Goal: Find specific page/section: Find specific page/section

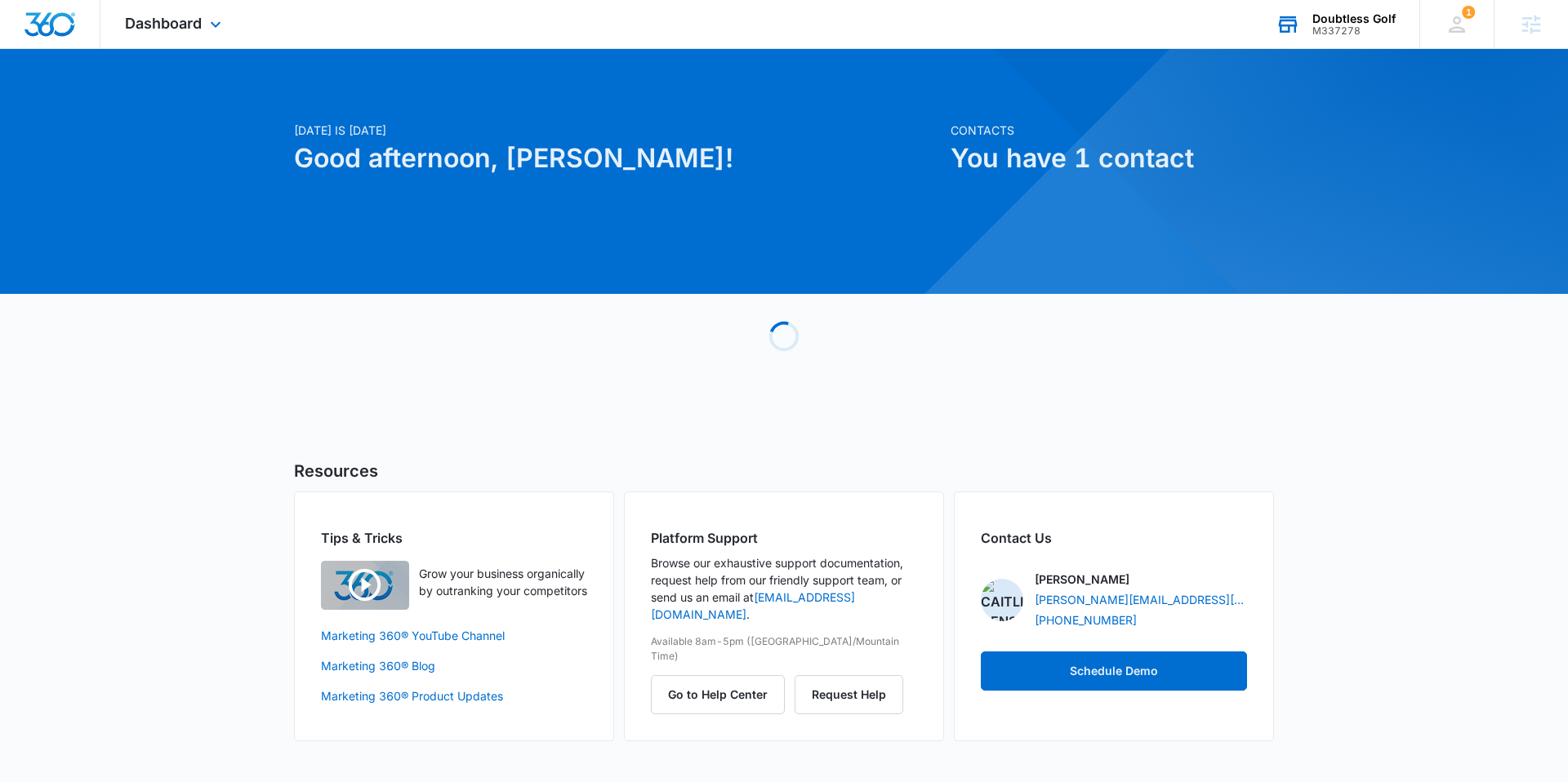
click at [1335, 33] on div "M337278" at bounding box center [1354, 31] width 84 height 11
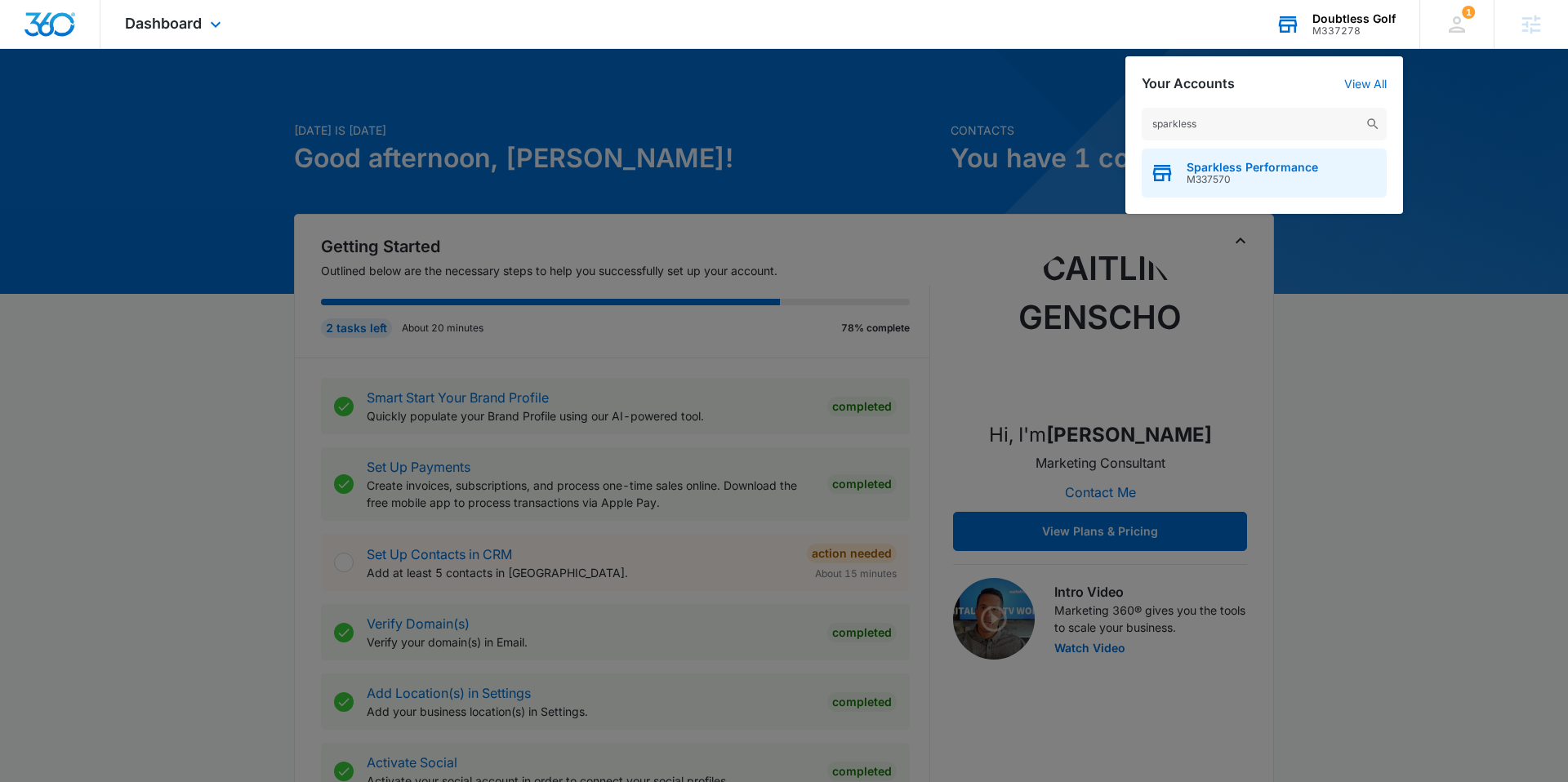
type input "sparkless"
click at [1213, 179] on span "M337570" at bounding box center [1252, 179] width 131 height 11
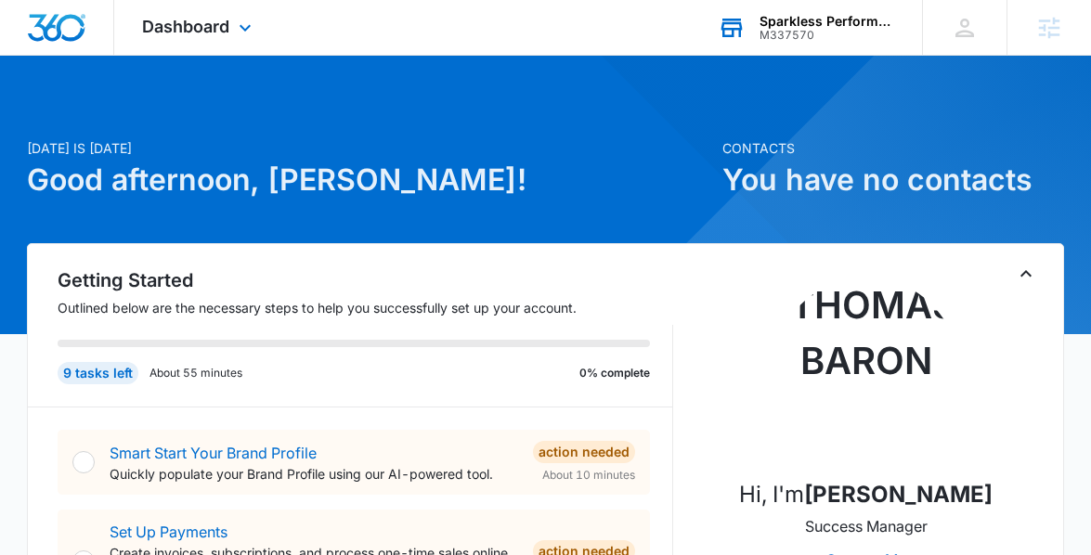
click at [193, 11] on div "Dashboard Apps Reputation Websites Forms CRM Email Social Shop Content Ads Inte…" at bounding box center [199, 27] width 170 height 55
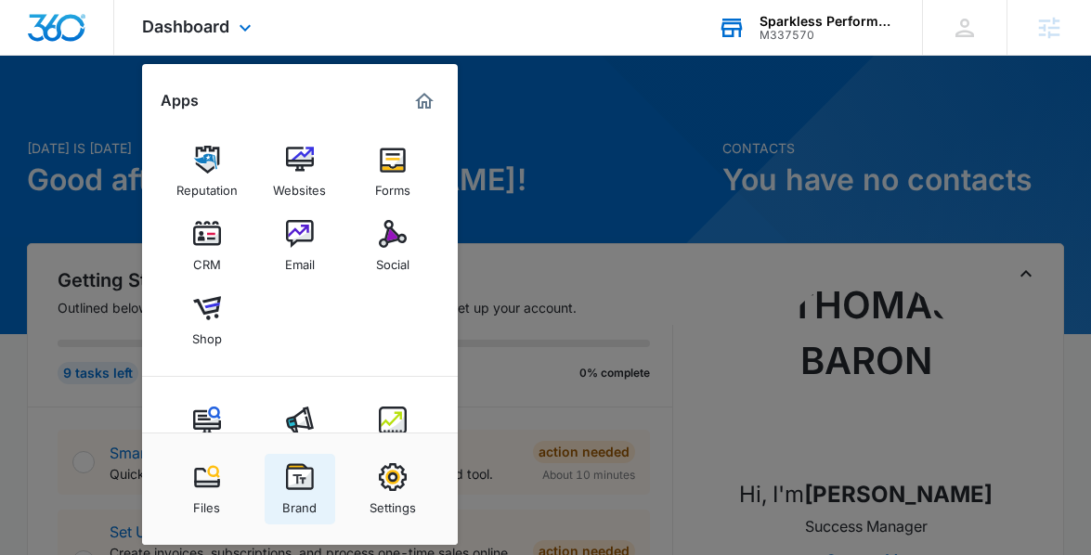
click at [304, 485] on img at bounding box center [300, 477] width 28 height 28
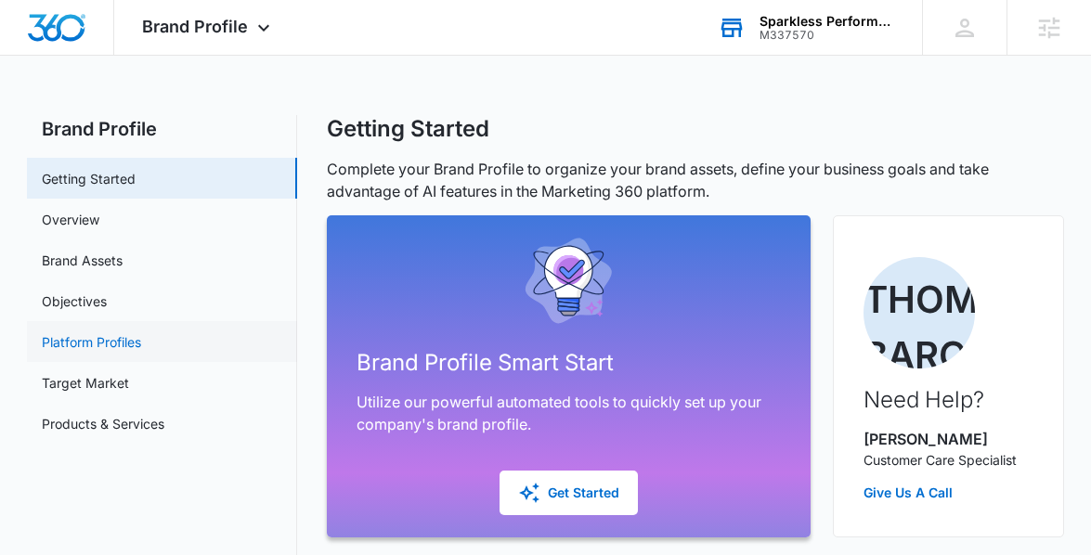
click at [94, 339] on link "Platform Profiles" at bounding box center [91, 341] width 99 height 19
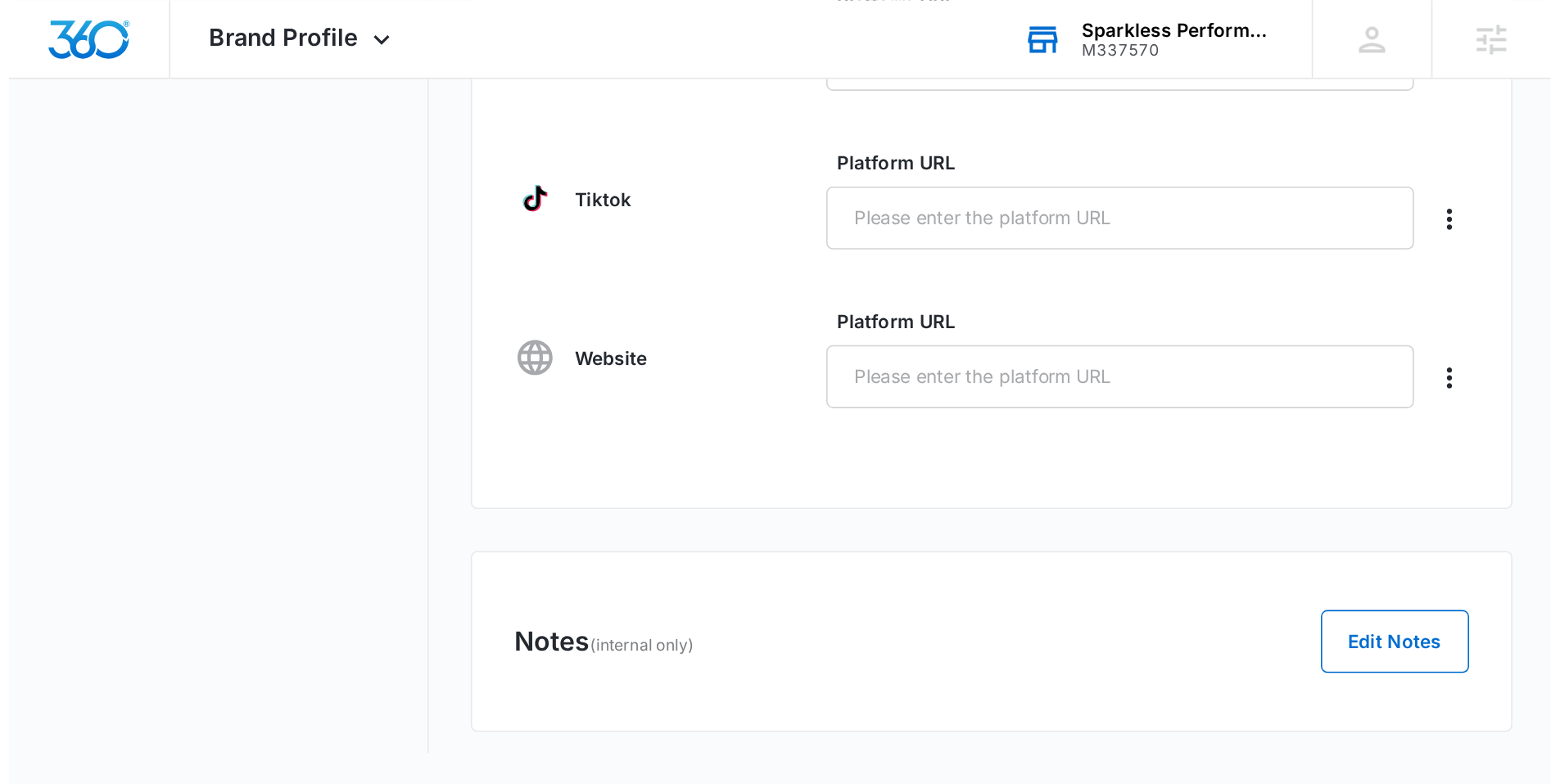
scroll to position [603, 0]
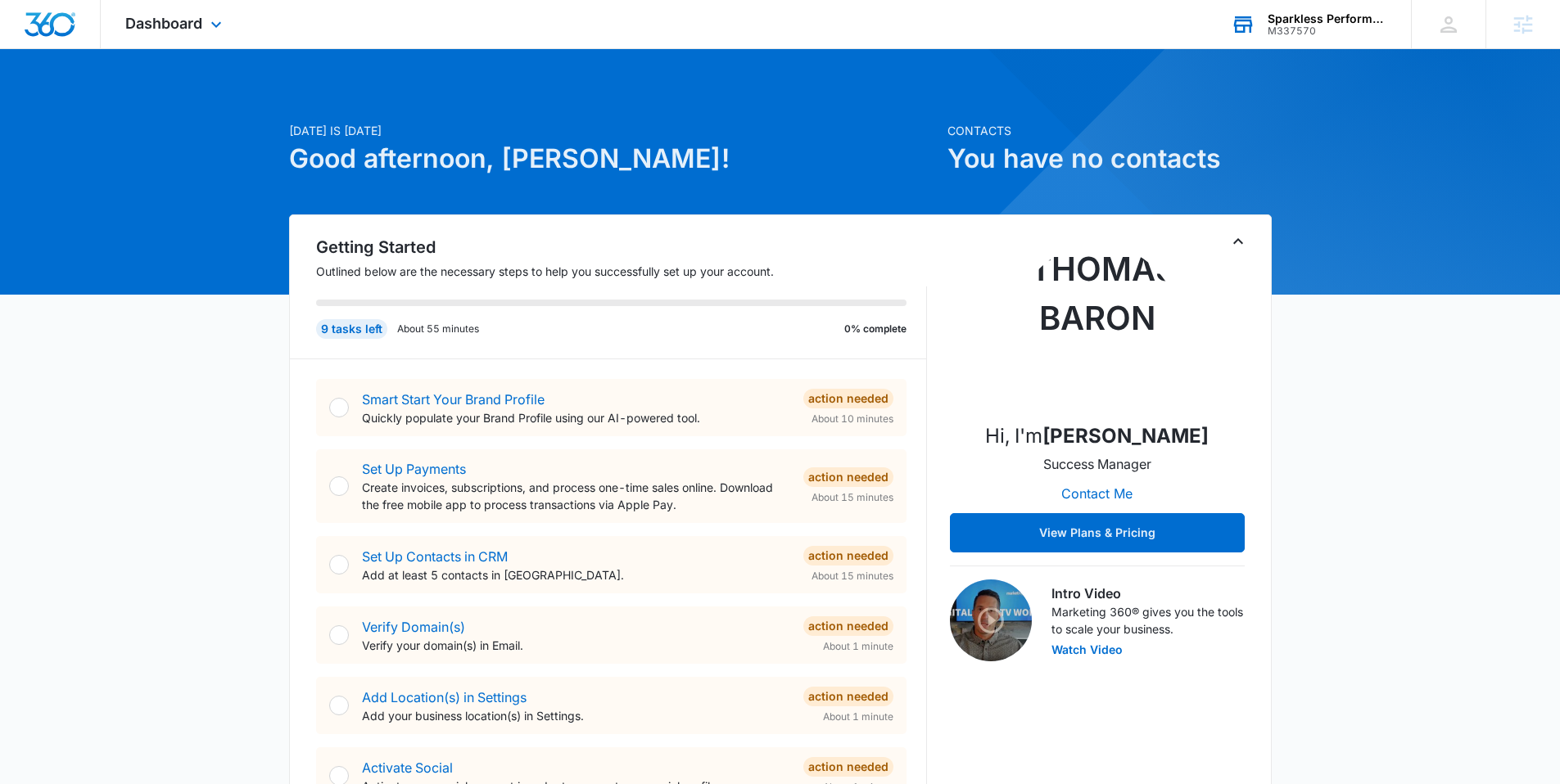
click at [1296, 32] on div "M337570" at bounding box center [1328, 31] width 120 height 11
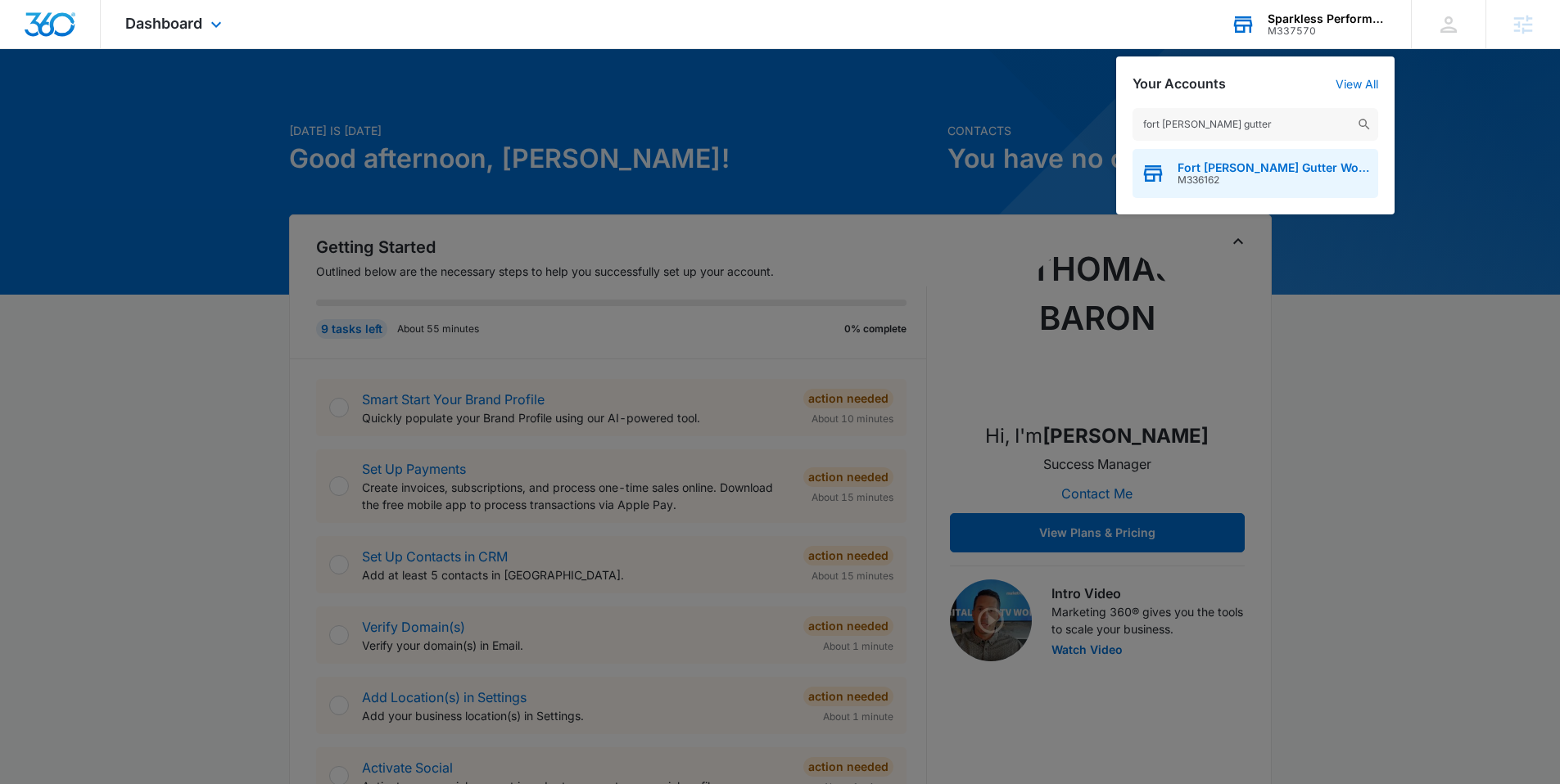
type input "fort [PERSON_NAME] gutter"
click at [1240, 178] on span "M336162" at bounding box center [1274, 180] width 192 height 11
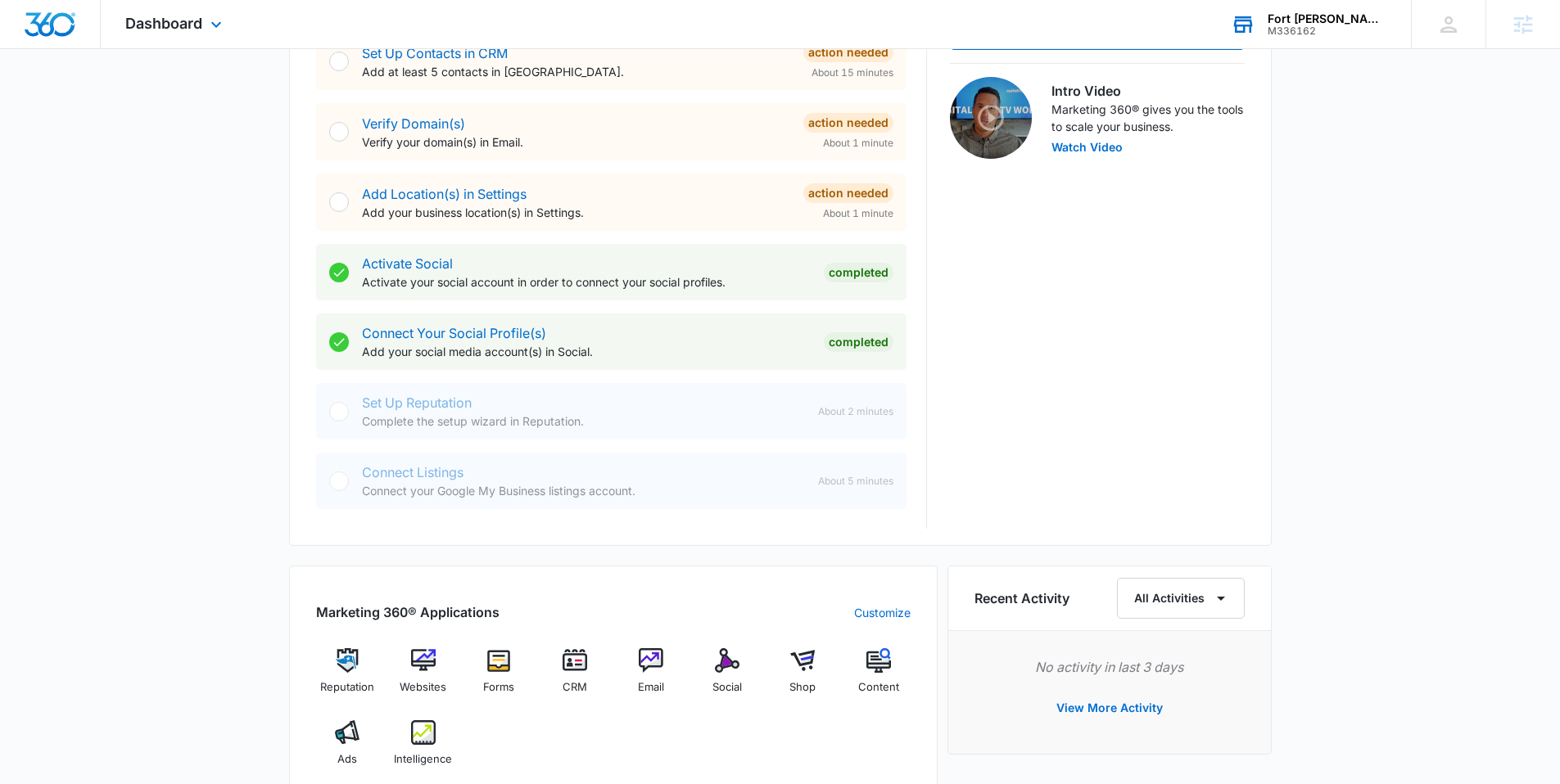
scroll to position [724, 0]
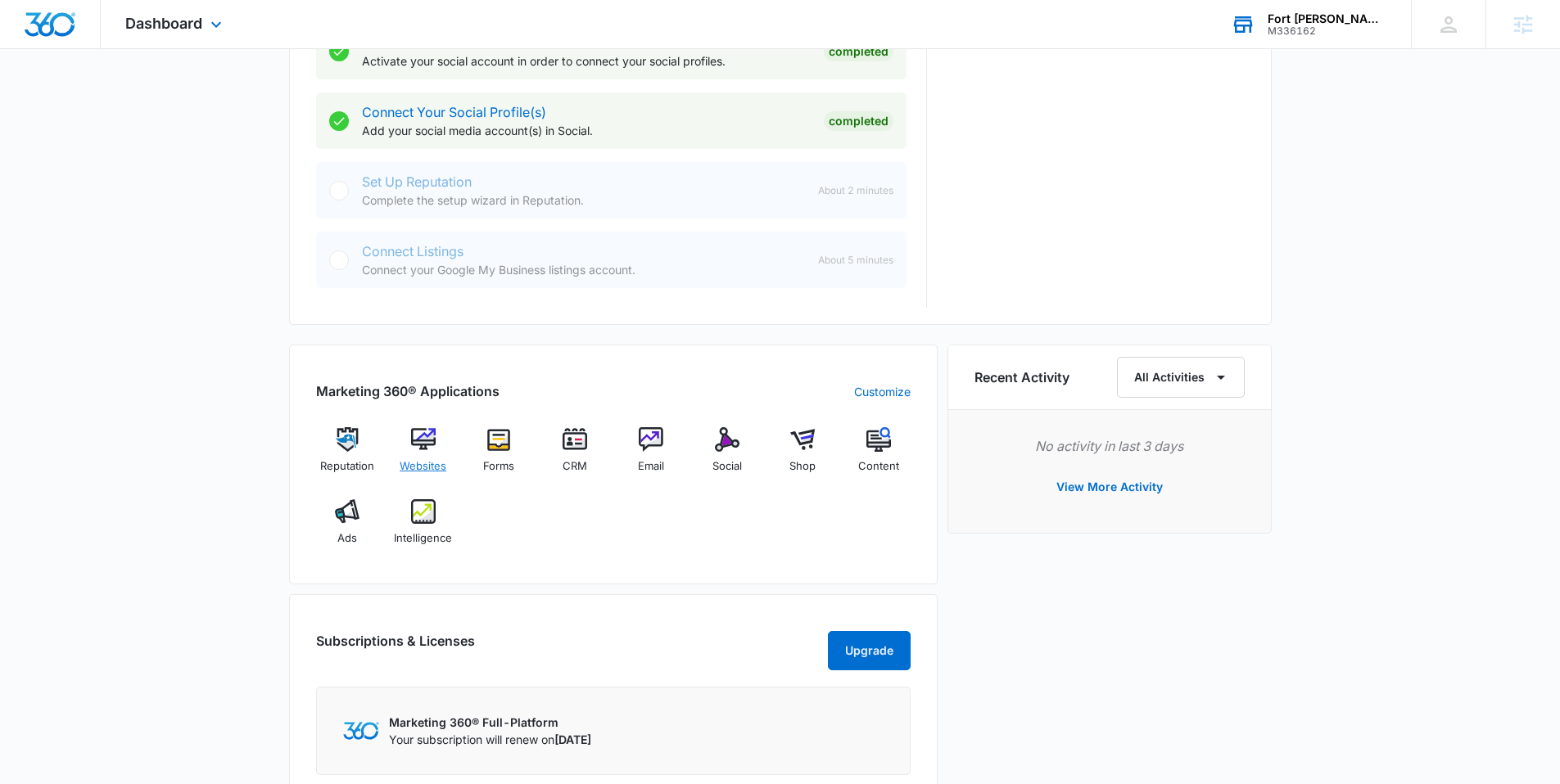
click at [424, 438] on img at bounding box center [424, 440] width 25 height 25
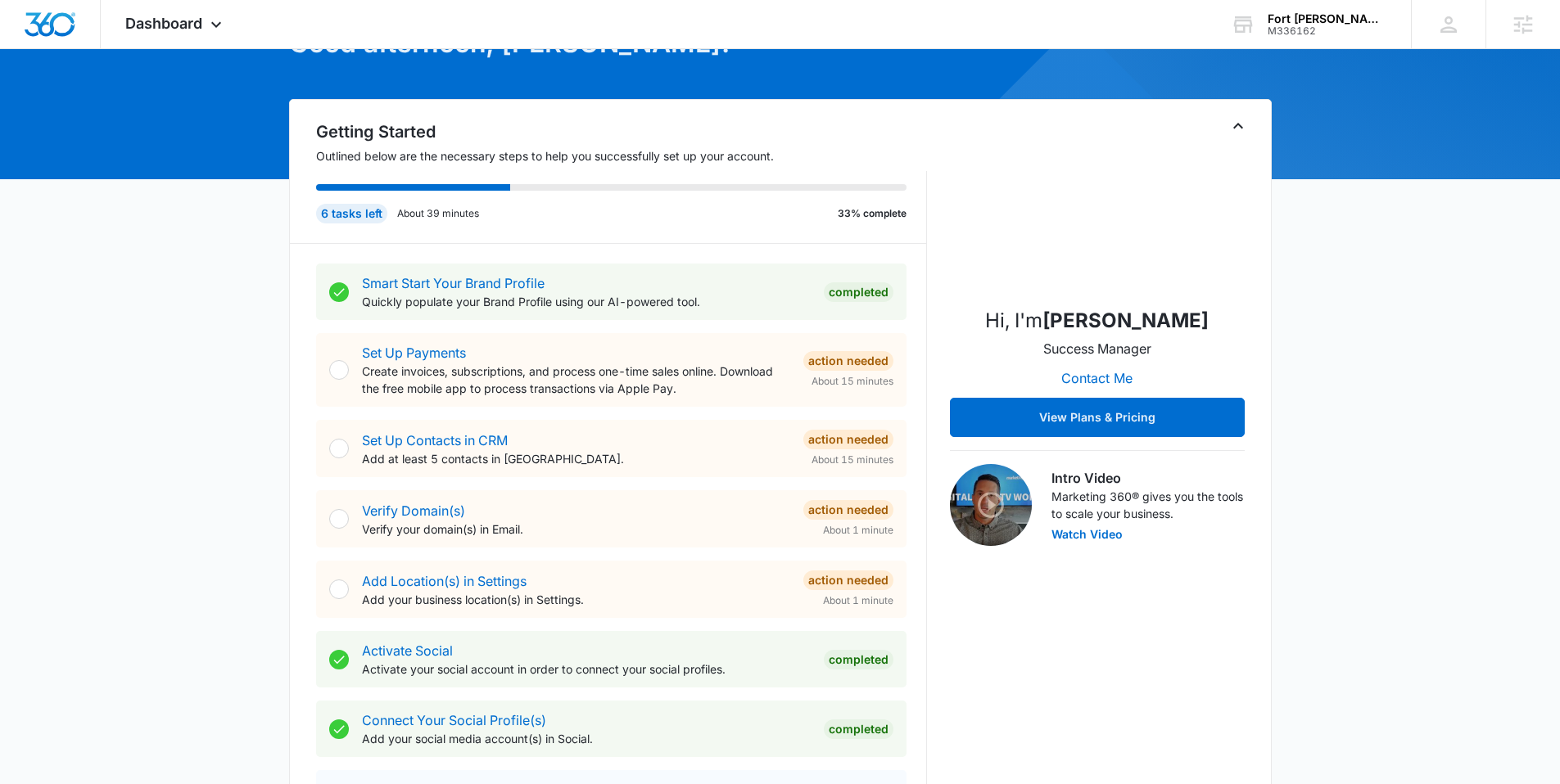
scroll to position [625, 0]
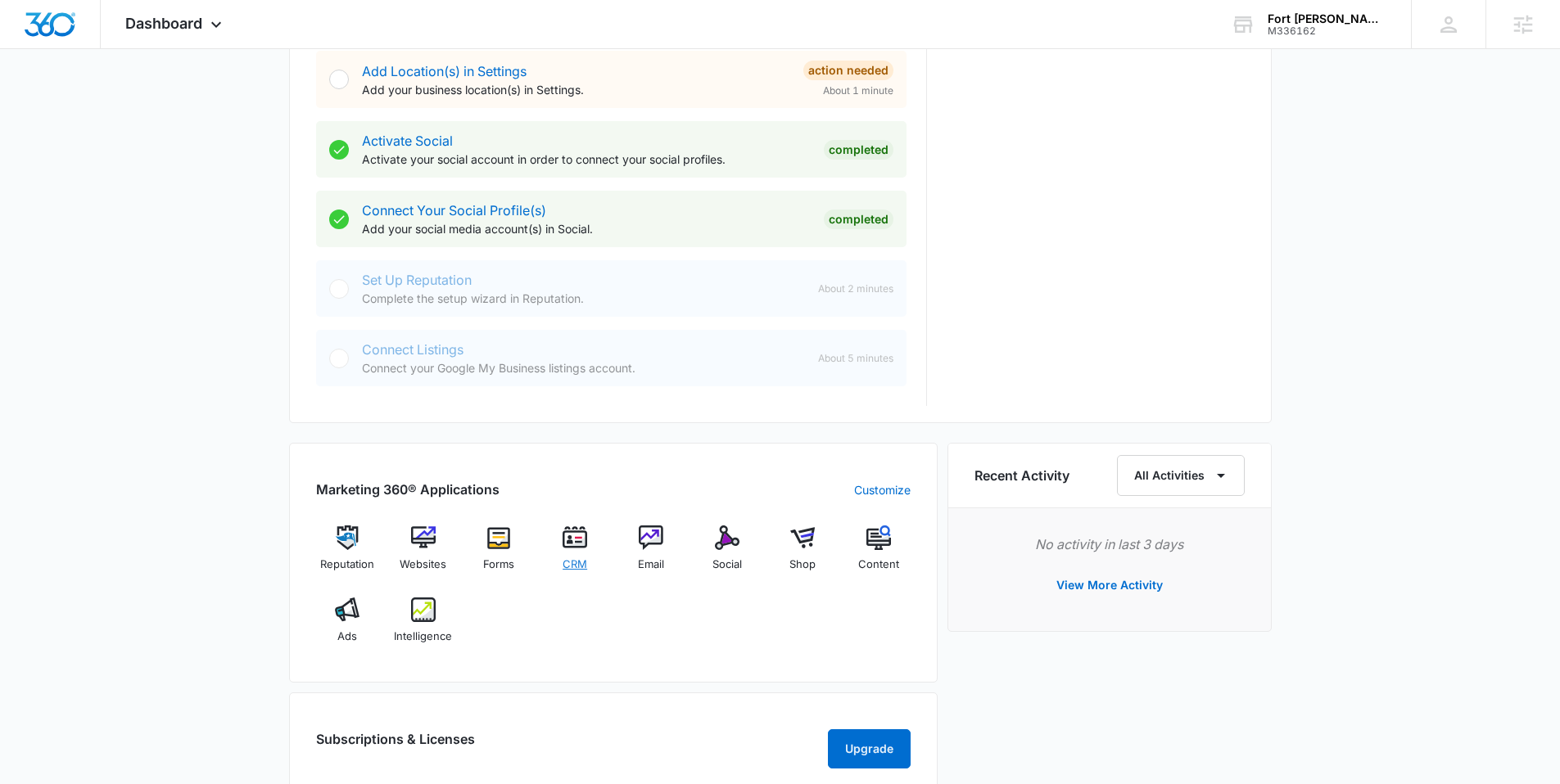
click at [556, 540] on div "CRM" at bounding box center [574, 555] width 63 height 58
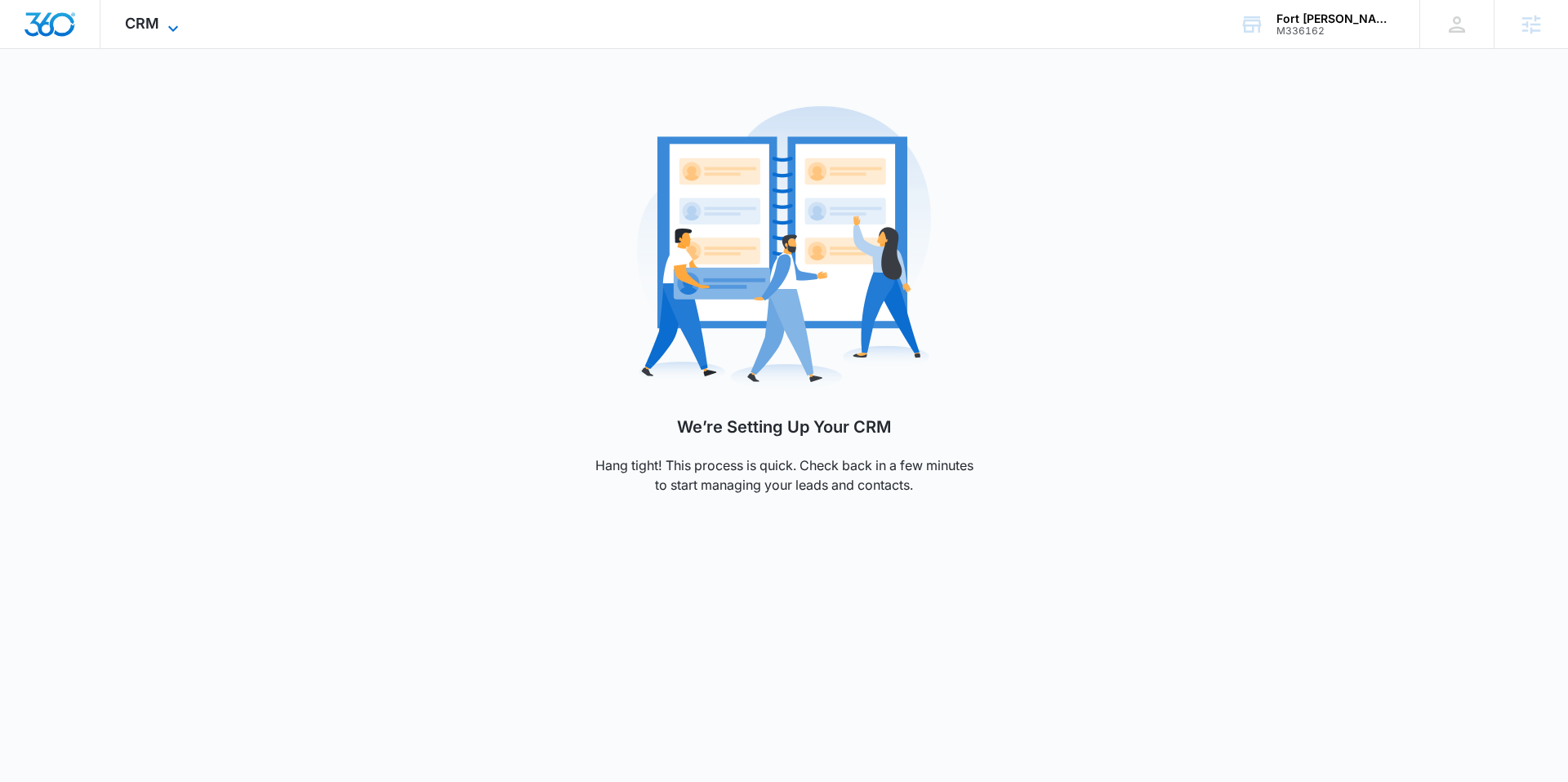
click at [165, 24] on icon at bounding box center [173, 28] width 19 height 19
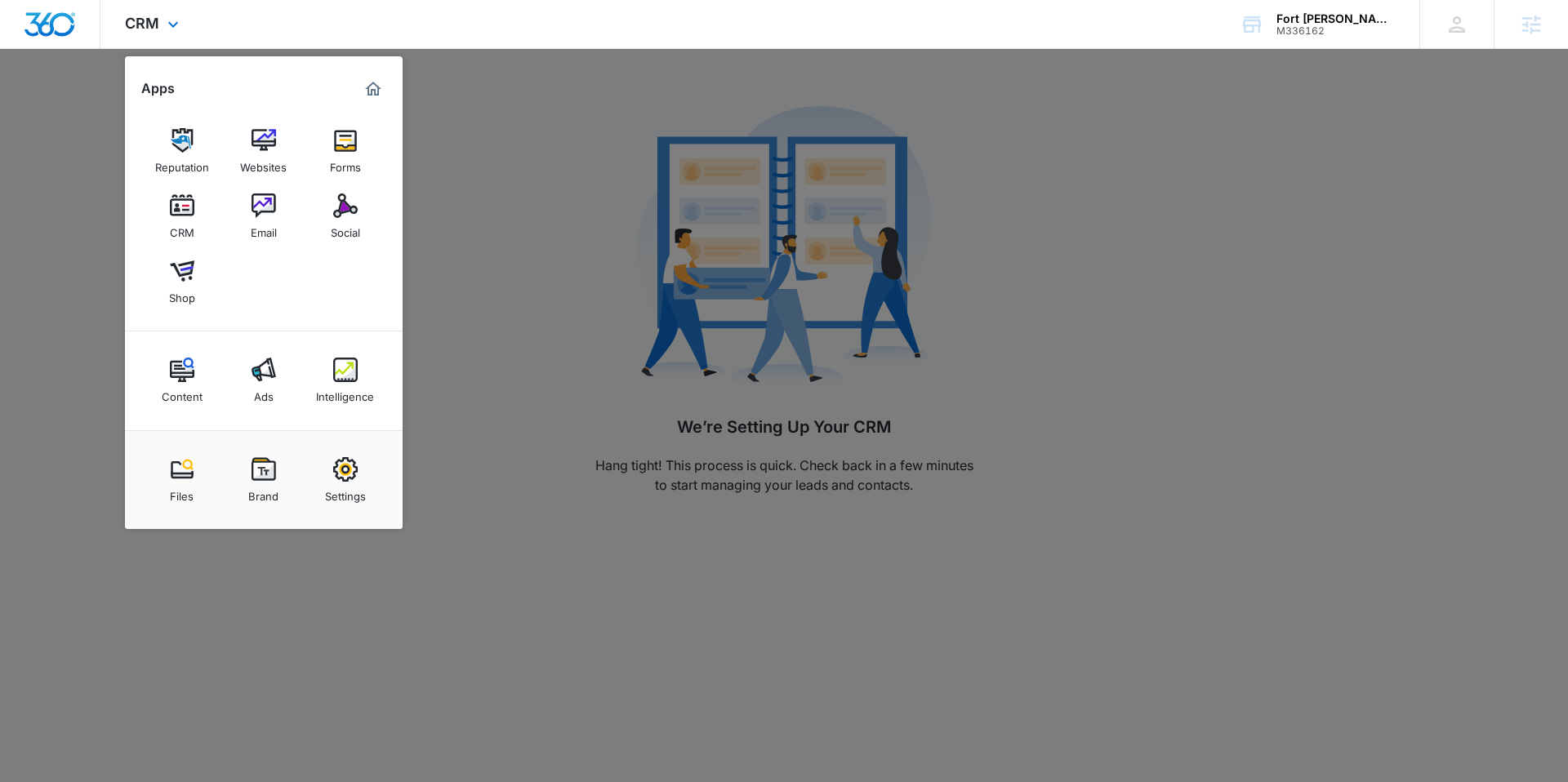
click at [365, 87] on img "Marketing 360® Dashboard" at bounding box center [373, 89] width 19 height 19
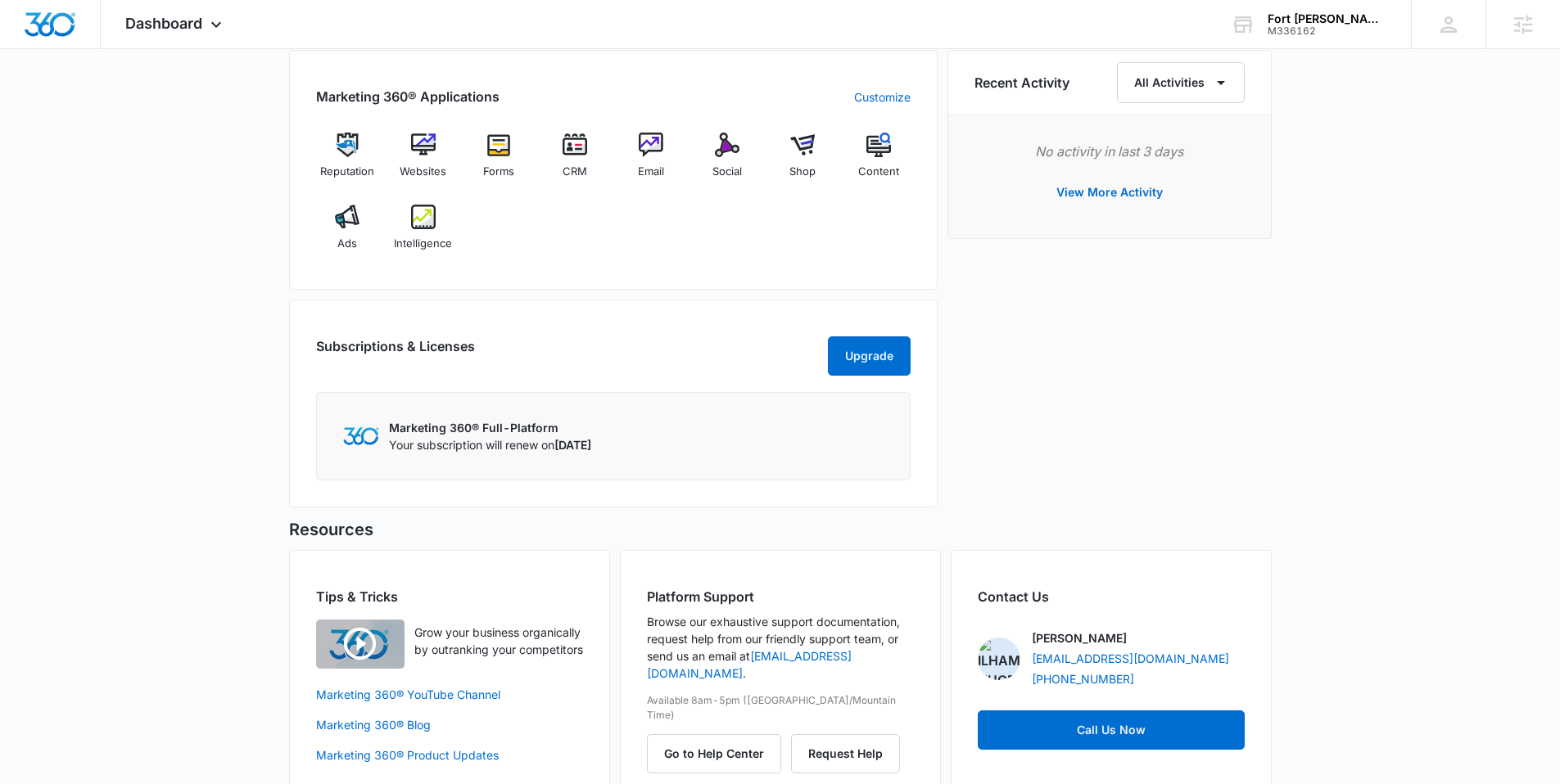
scroll to position [1055, 0]
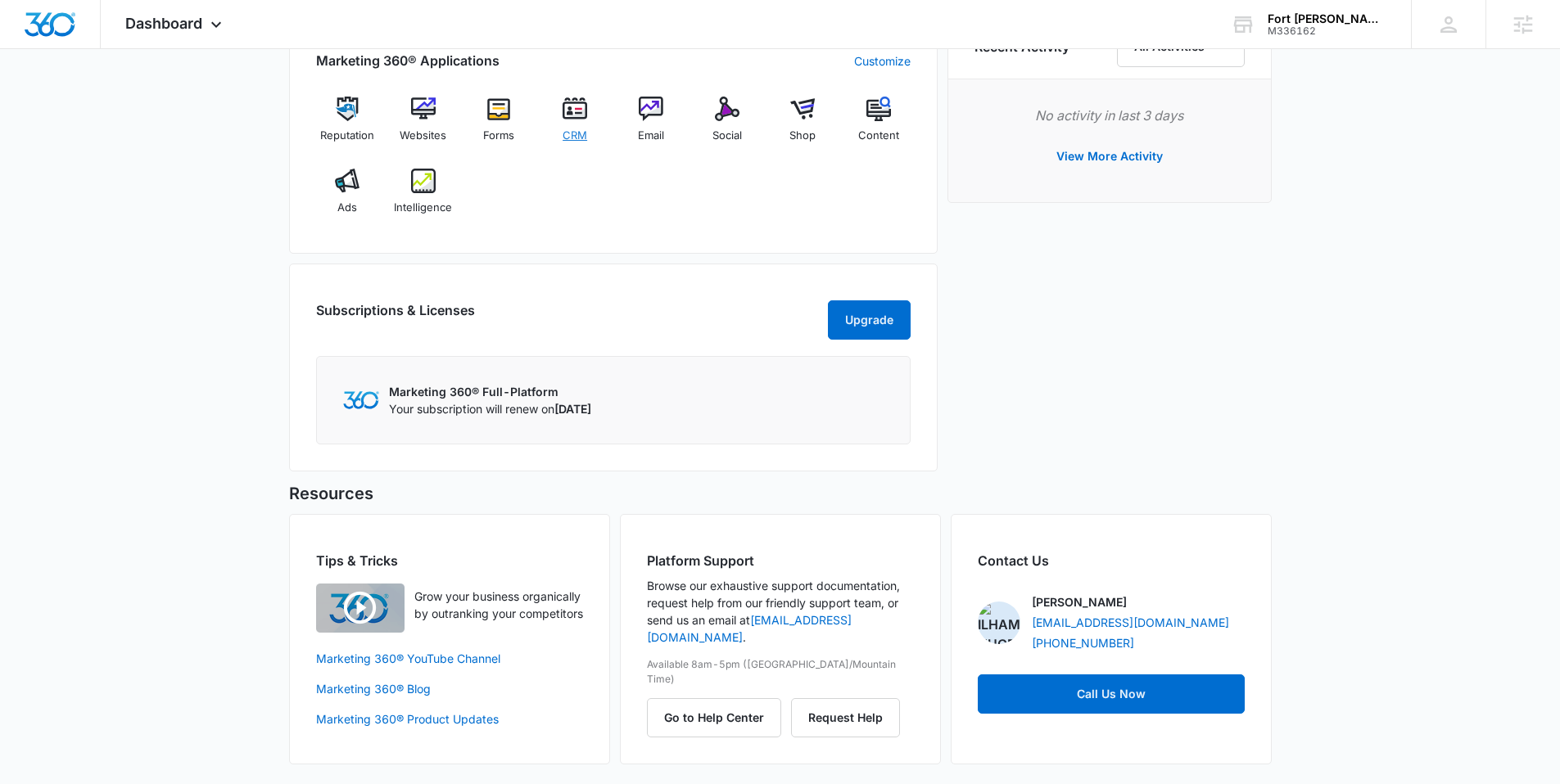
click at [574, 118] on img at bounding box center [575, 109] width 25 height 25
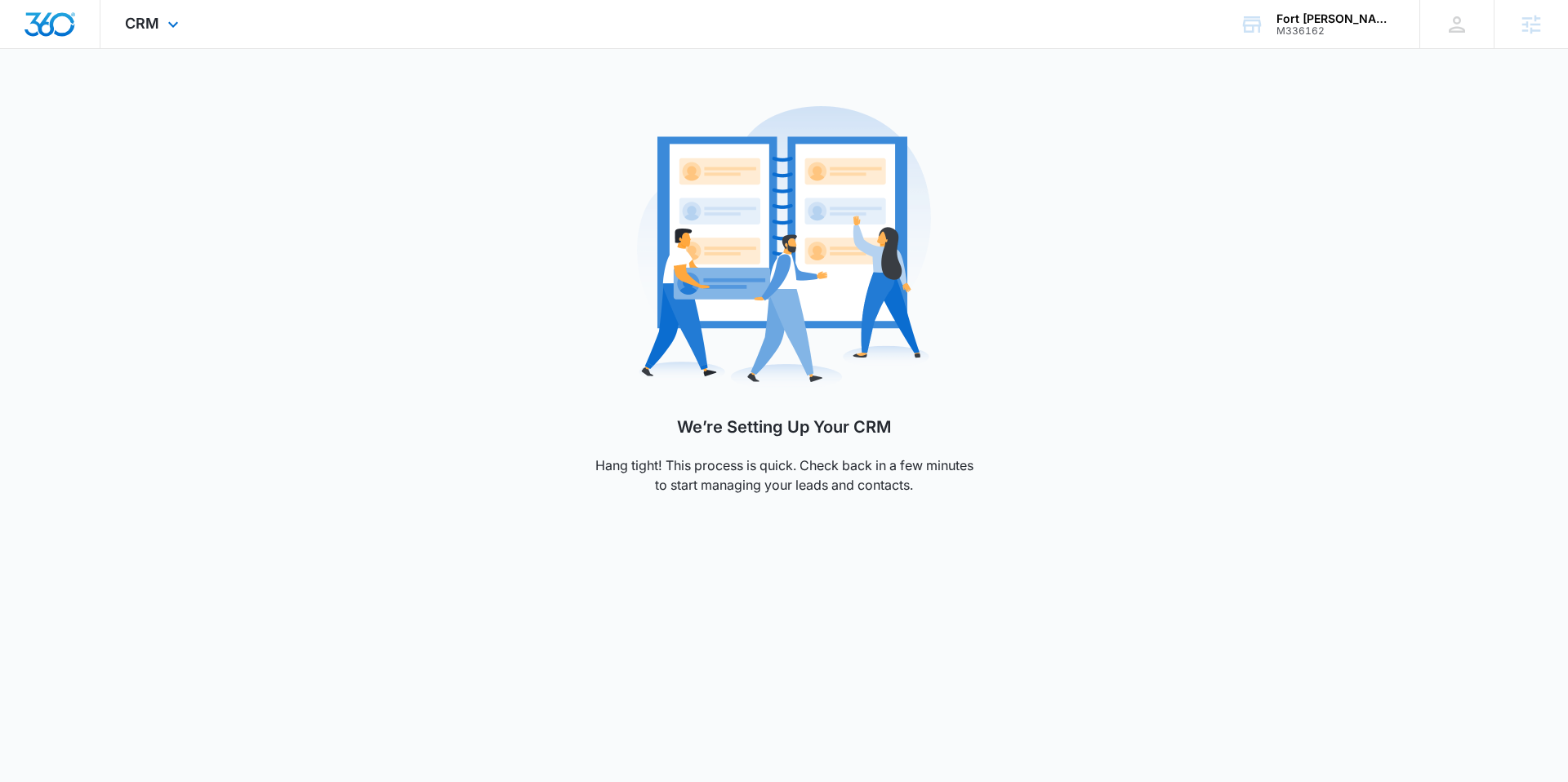
click at [39, 33] on img "Dashboard" at bounding box center [49, 25] width 52 height 25
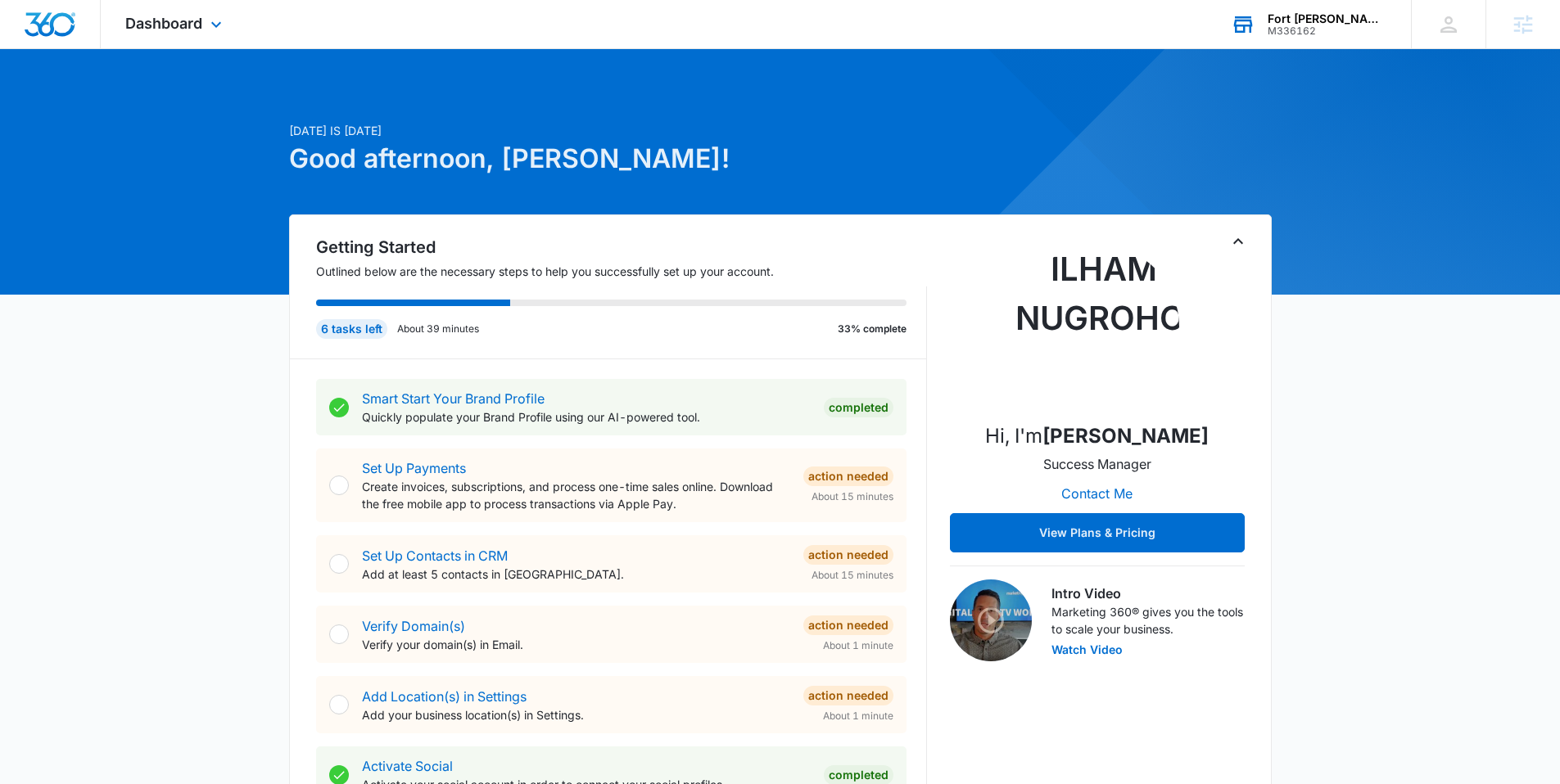
click at [1279, 14] on div "Fort [PERSON_NAME] Gutter Works, LLC" at bounding box center [1328, 19] width 120 height 13
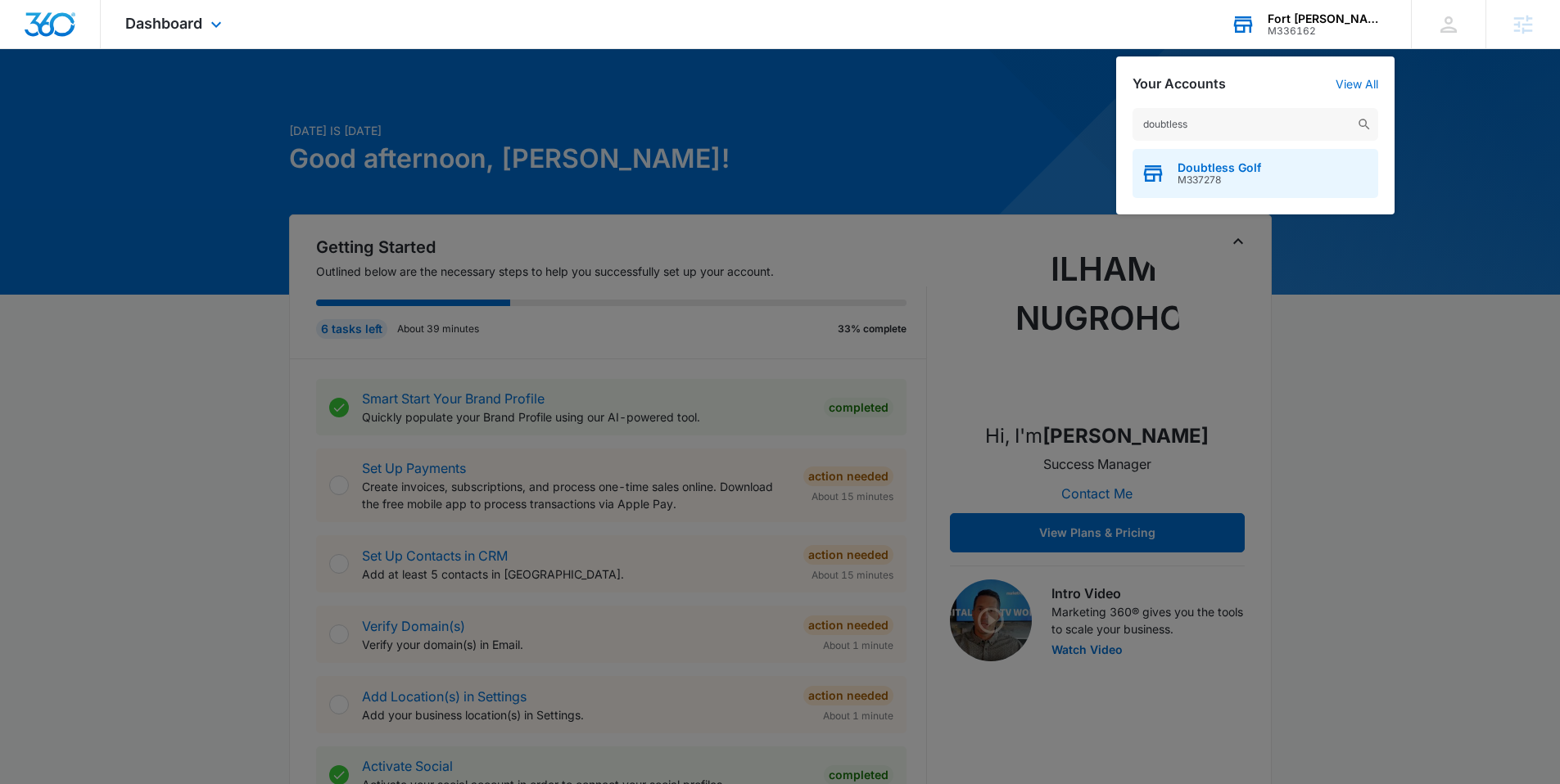
type input "doubtless"
click at [1226, 156] on div "Doubtless Golf M337278" at bounding box center [1256, 174] width 245 height 49
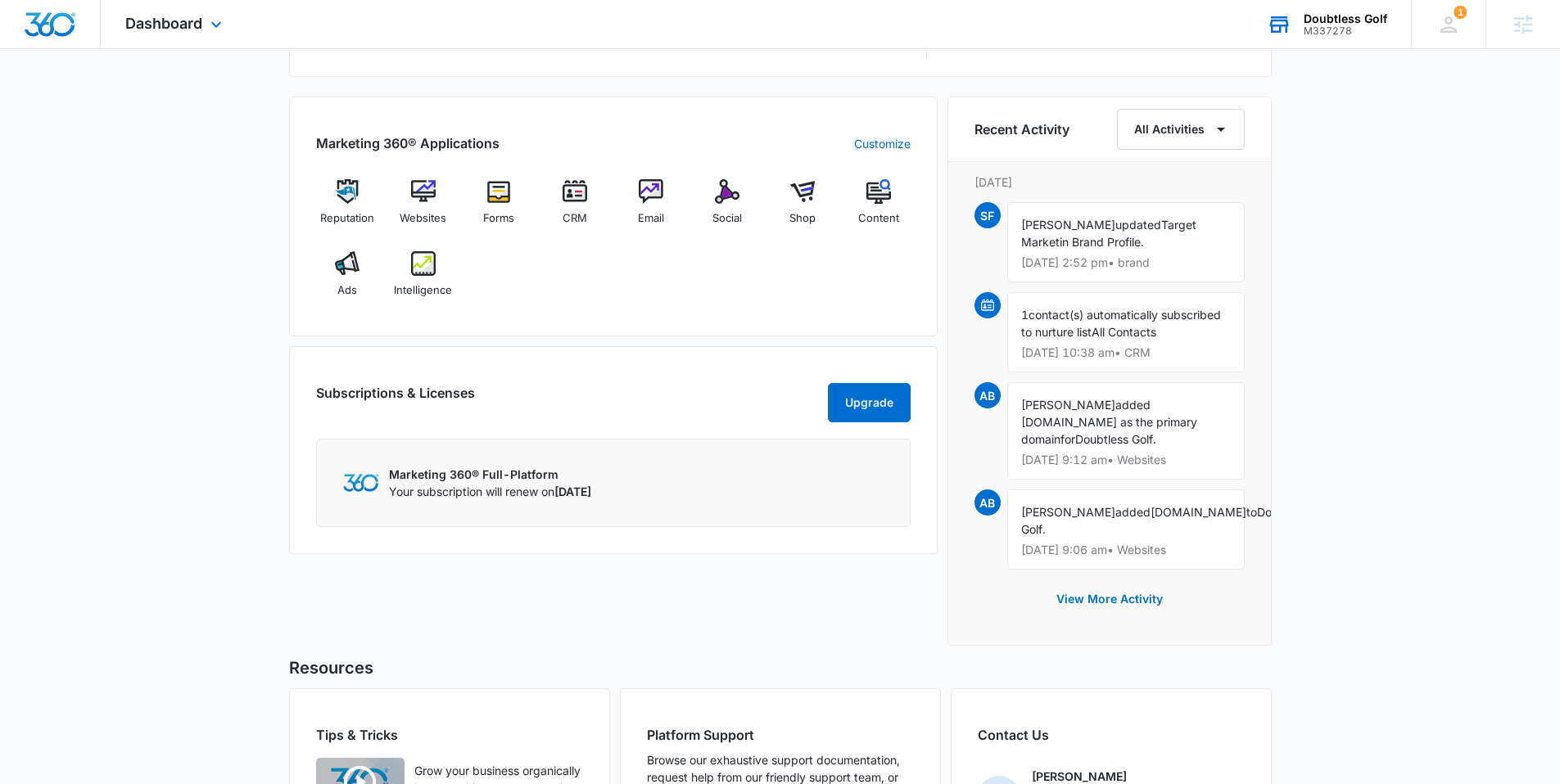
scroll to position [972, 0]
click at [416, 193] on img at bounding box center [424, 190] width 25 height 25
